Goal: Task Accomplishment & Management: Use online tool/utility

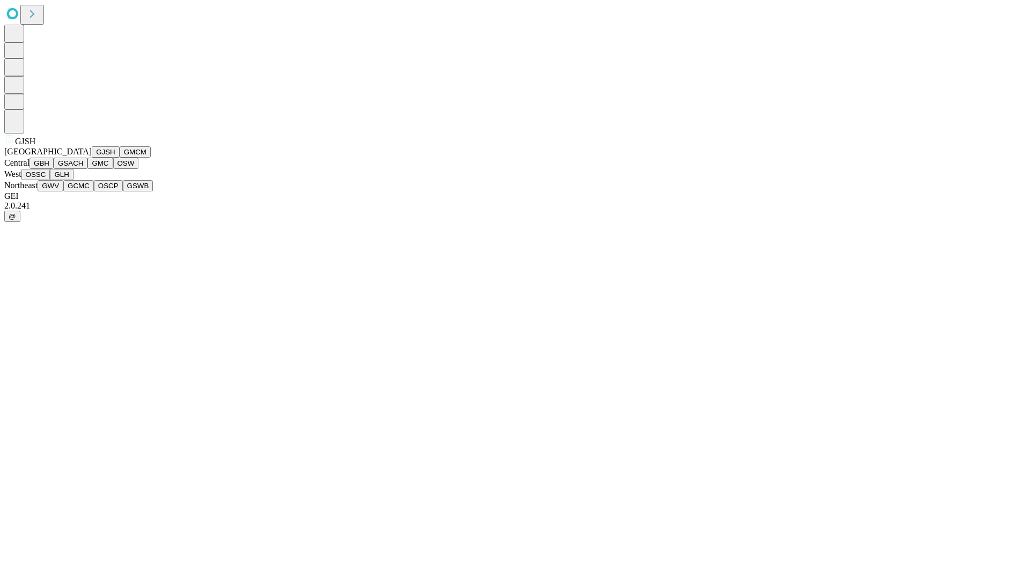
click at [92, 158] on button "GJSH" at bounding box center [106, 151] width 28 height 11
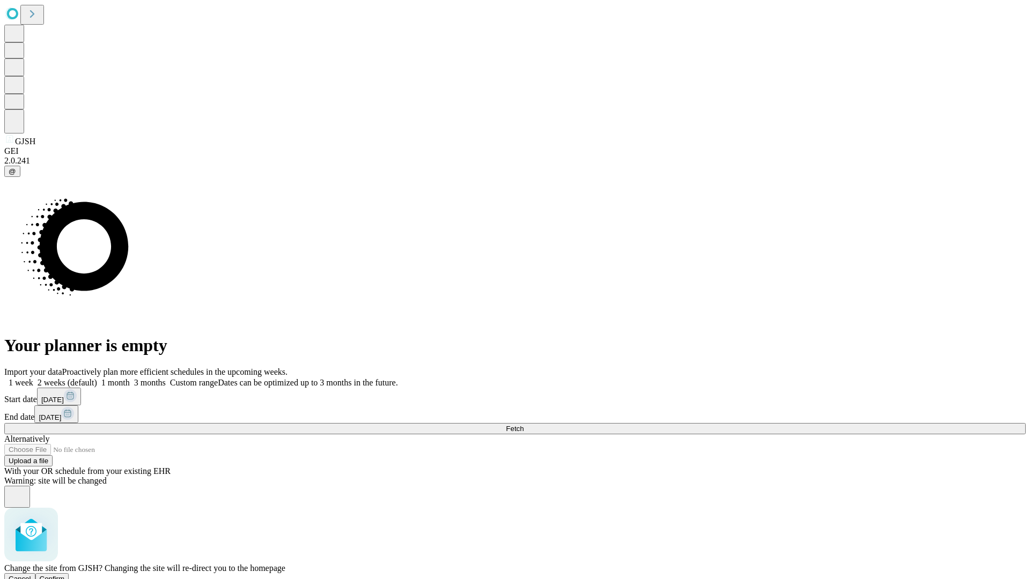
click at [65, 575] on span "Confirm" at bounding box center [52, 579] width 25 height 8
click at [97, 378] on label "2 weeks (default)" at bounding box center [65, 382] width 64 height 9
click at [524, 425] on span "Fetch" at bounding box center [515, 429] width 18 height 8
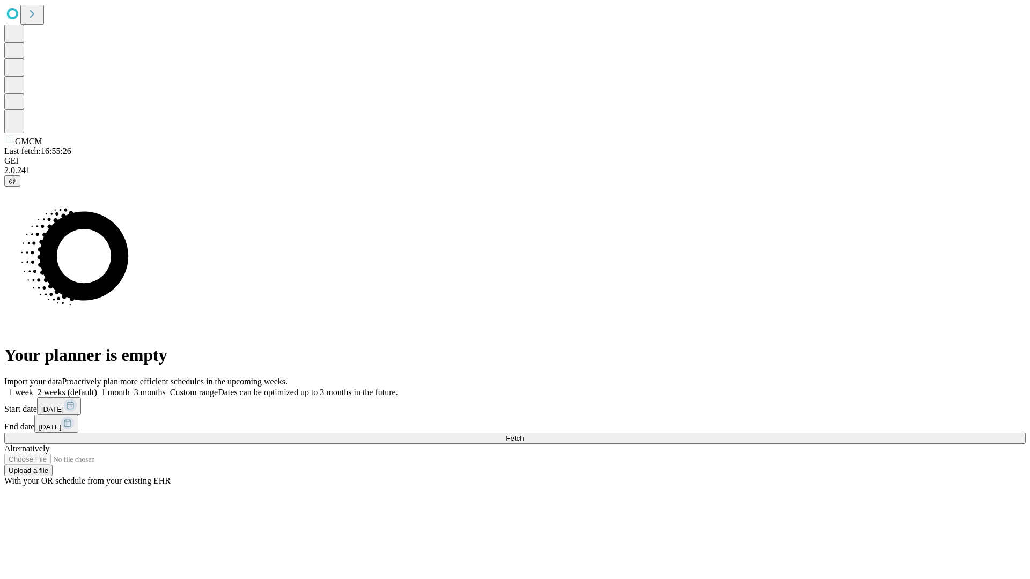
click at [524, 435] on span "Fetch" at bounding box center [515, 439] width 18 height 8
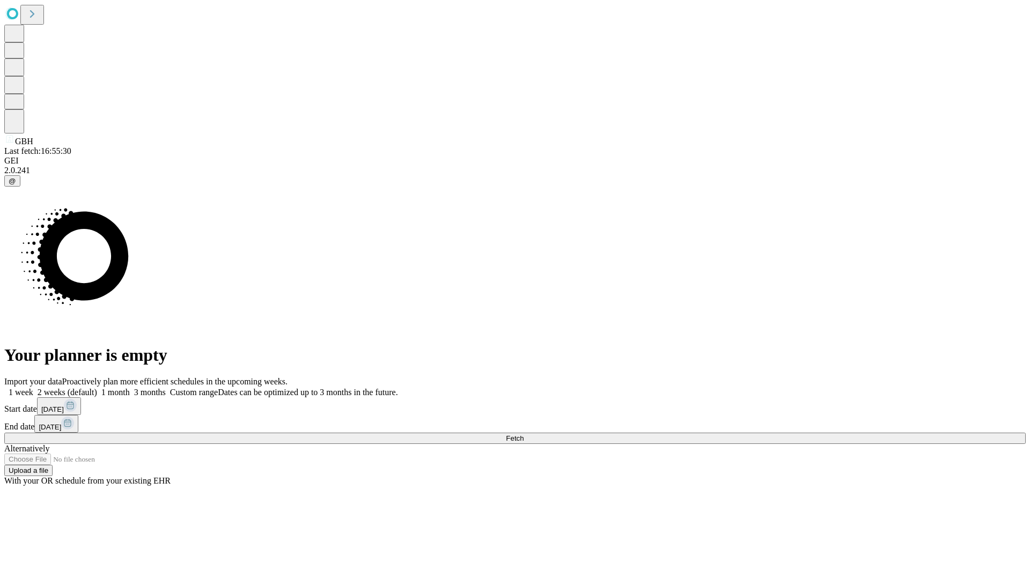
click at [524, 435] on span "Fetch" at bounding box center [515, 439] width 18 height 8
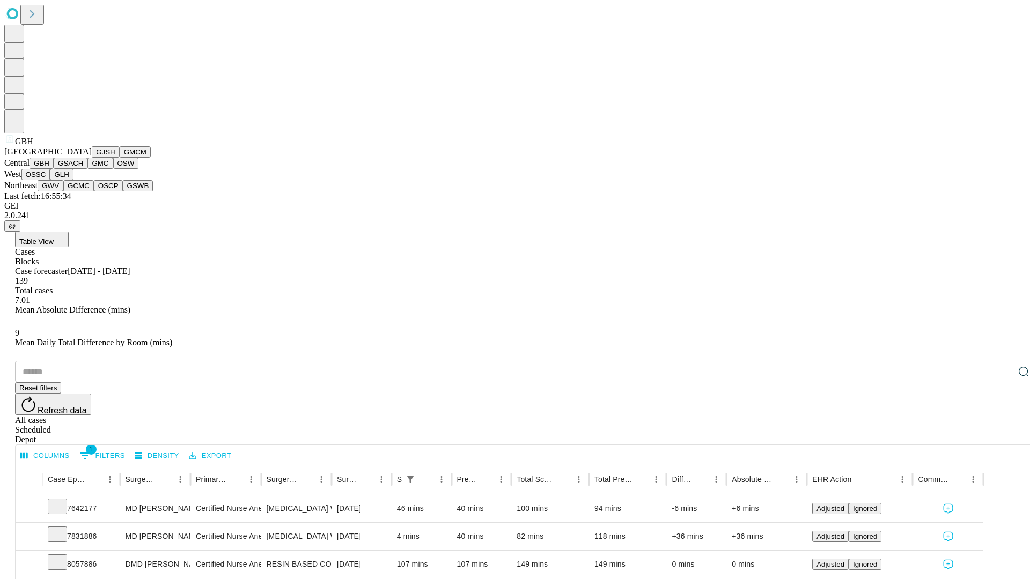
click at [83, 169] on button "GSACH" at bounding box center [71, 163] width 34 height 11
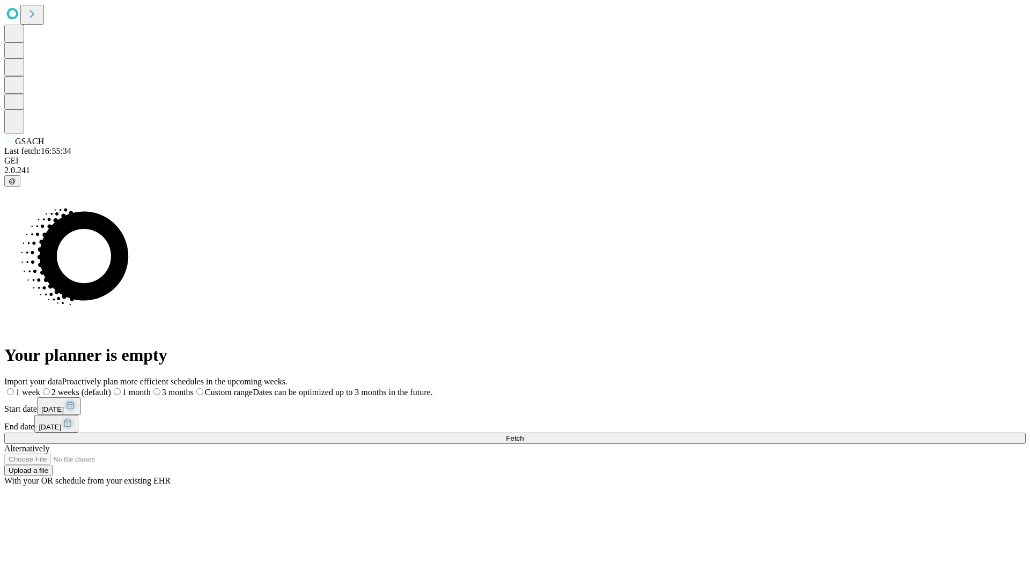
click at [111, 388] on label "2 weeks (default)" at bounding box center [75, 392] width 71 height 9
click at [524, 435] on span "Fetch" at bounding box center [515, 439] width 18 height 8
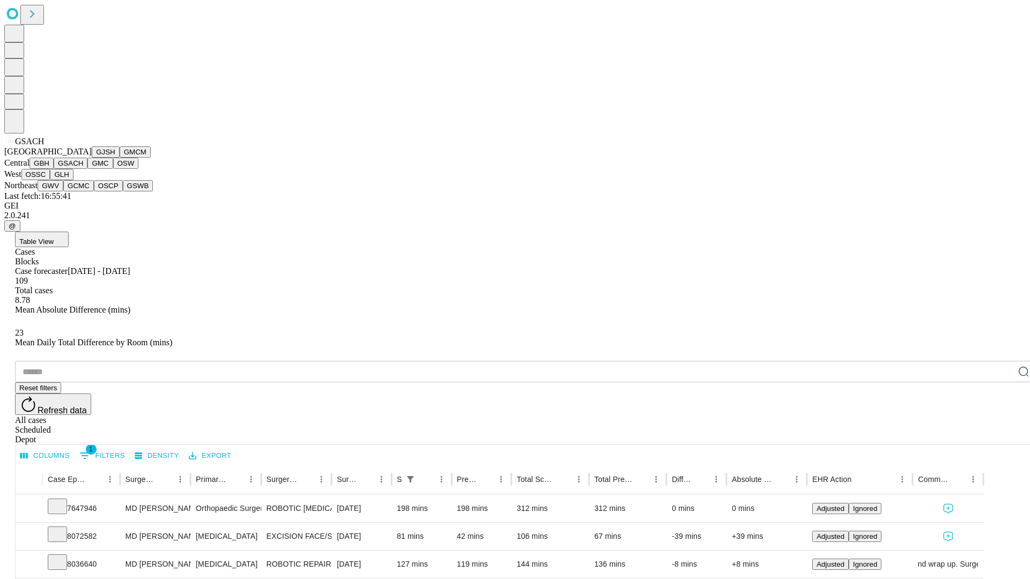
click at [87, 169] on button "GMC" at bounding box center [99, 163] width 25 height 11
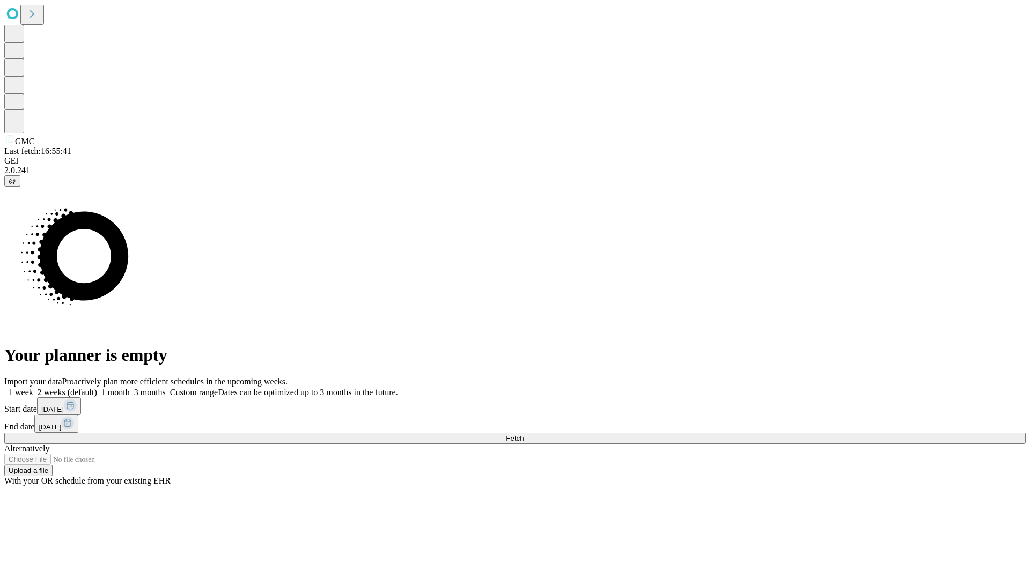
click at [97, 388] on label "2 weeks (default)" at bounding box center [65, 392] width 64 height 9
click at [524, 435] on span "Fetch" at bounding box center [515, 439] width 18 height 8
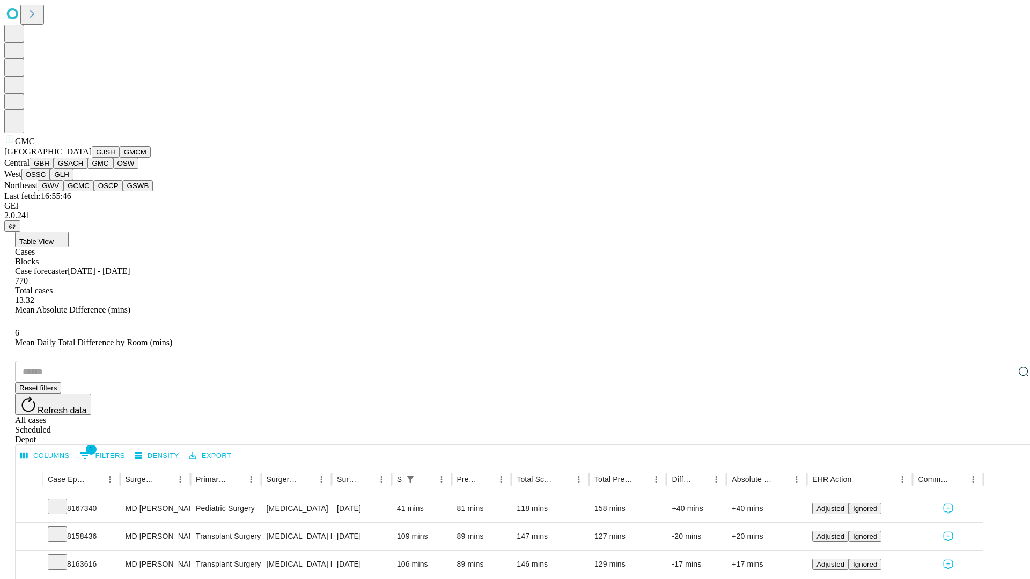
click at [113, 169] on button "OSW" at bounding box center [126, 163] width 26 height 11
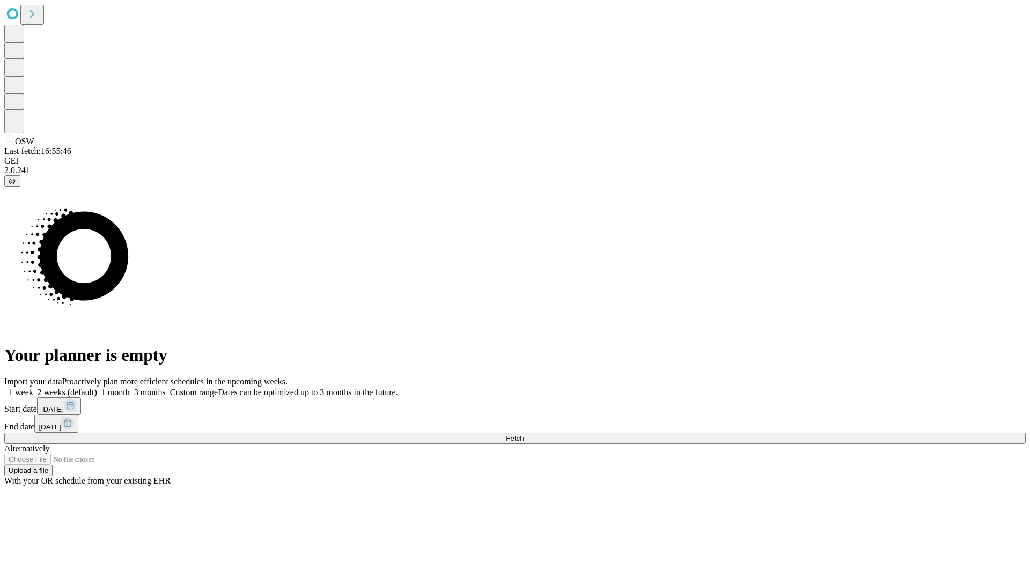
click at [97, 388] on label "2 weeks (default)" at bounding box center [65, 392] width 64 height 9
click at [524, 435] on span "Fetch" at bounding box center [515, 439] width 18 height 8
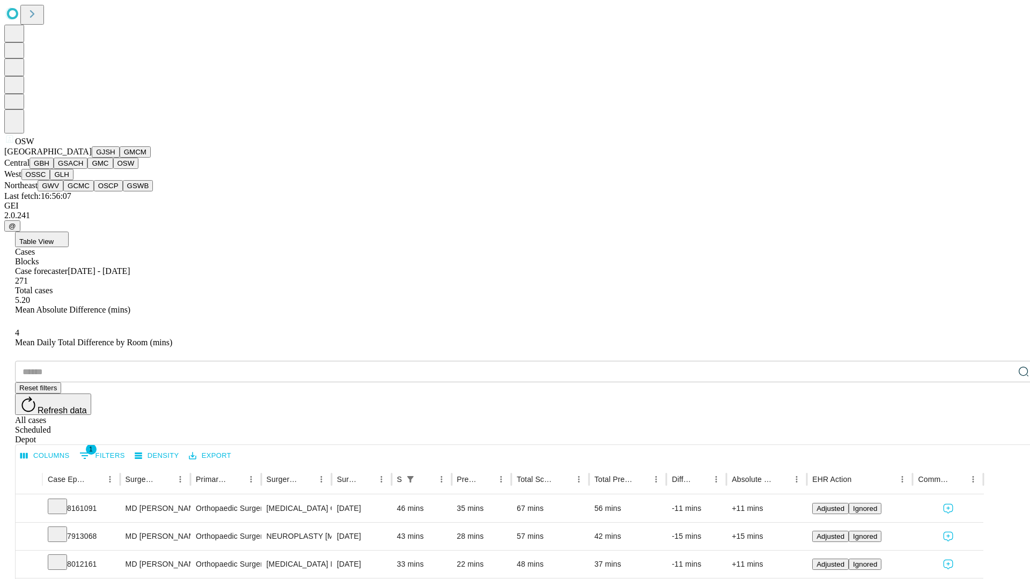
click at [50, 180] on button "OSSC" at bounding box center [35, 174] width 29 height 11
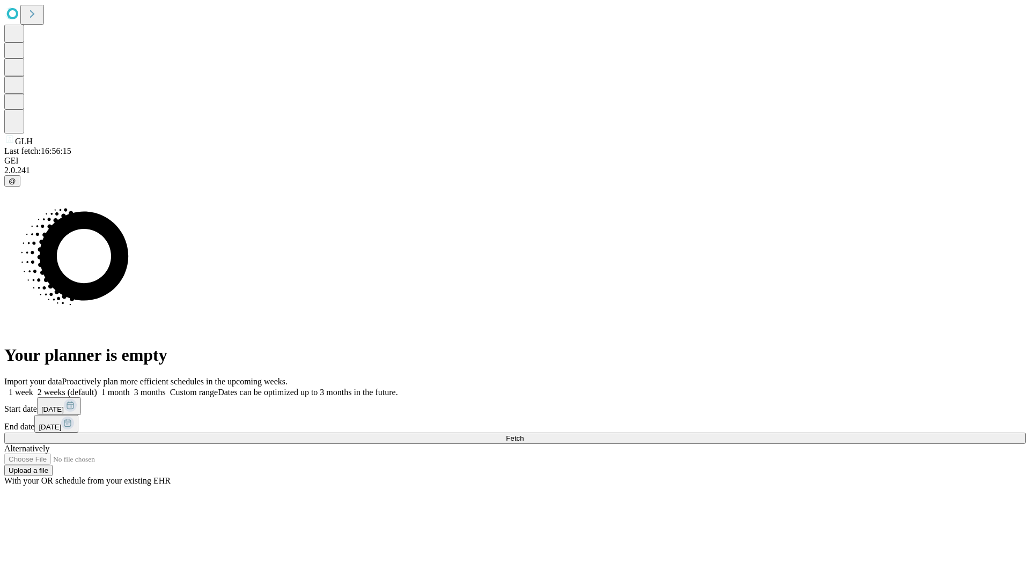
click at [97, 388] on label "2 weeks (default)" at bounding box center [65, 392] width 64 height 9
click at [524, 435] on span "Fetch" at bounding box center [515, 439] width 18 height 8
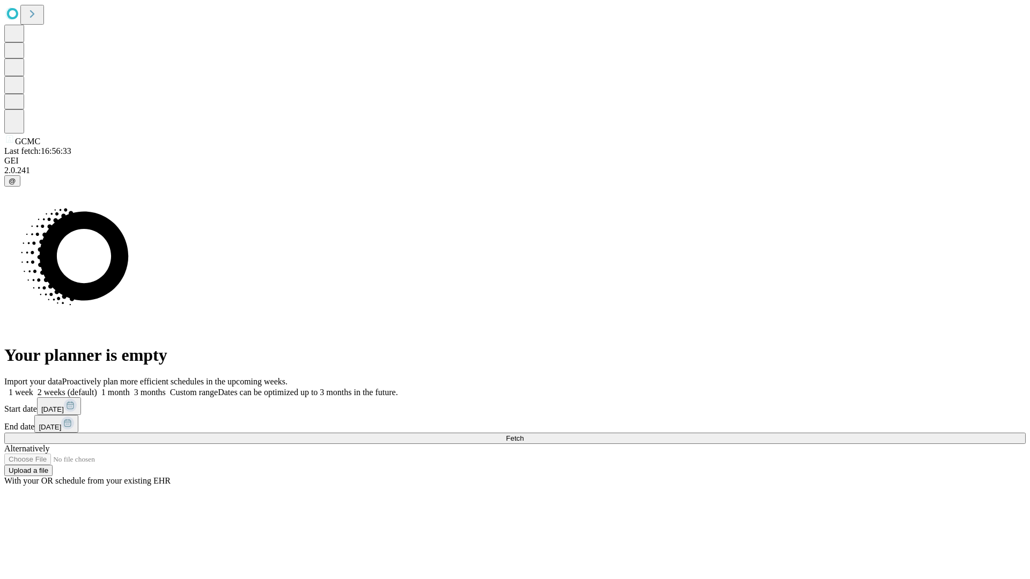
click at [97, 388] on label "2 weeks (default)" at bounding box center [65, 392] width 64 height 9
click at [524, 435] on span "Fetch" at bounding box center [515, 439] width 18 height 8
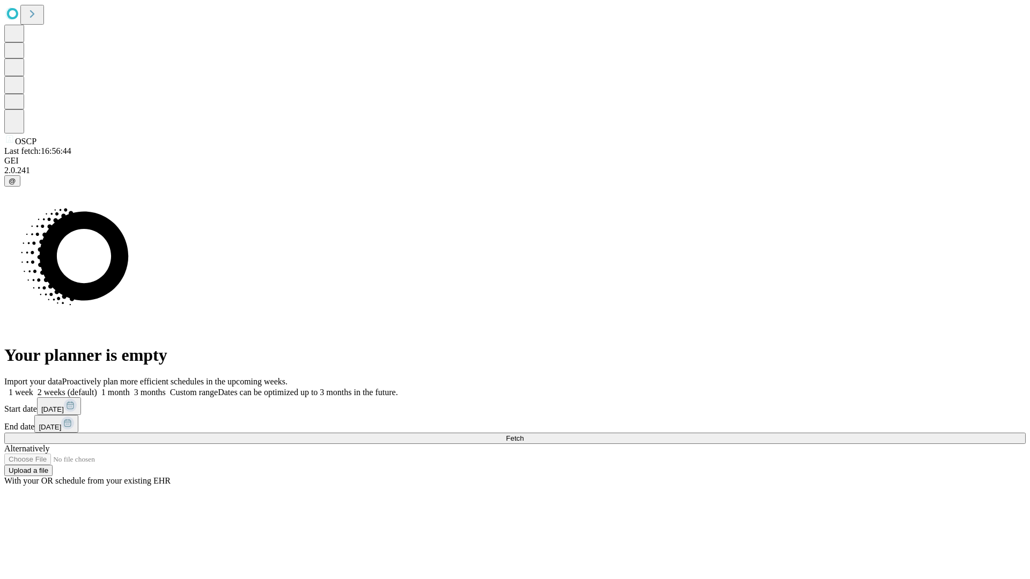
click at [97, 388] on label "2 weeks (default)" at bounding box center [65, 392] width 64 height 9
click at [524, 435] on span "Fetch" at bounding box center [515, 439] width 18 height 8
